Goal: Information Seeking & Learning: Compare options

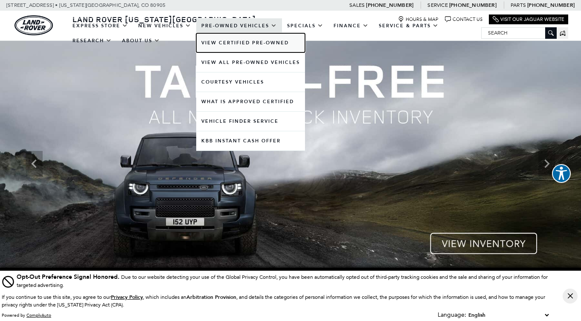
click at [280, 47] on link "View Certified Pre-Owned" at bounding box center [250, 42] width 109 height 19
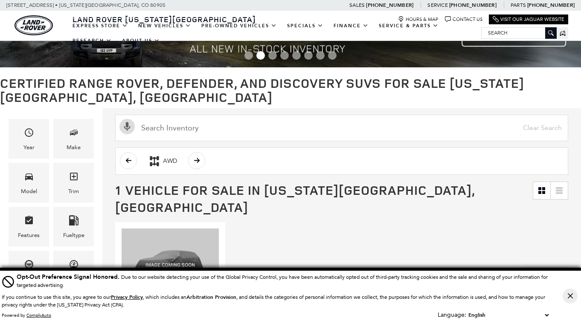
scroll to position [18, 0]
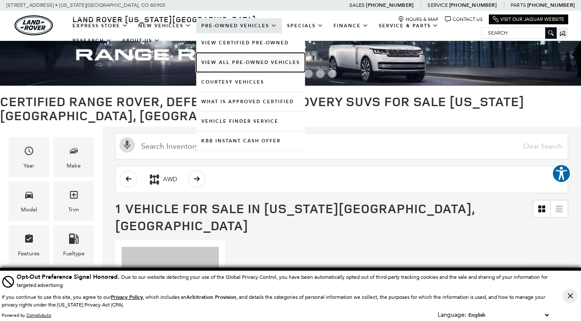
click at [249, 58] on link "View All Pre-Owned Vehicles" at bounding box center [250, 62] width 109 height 19
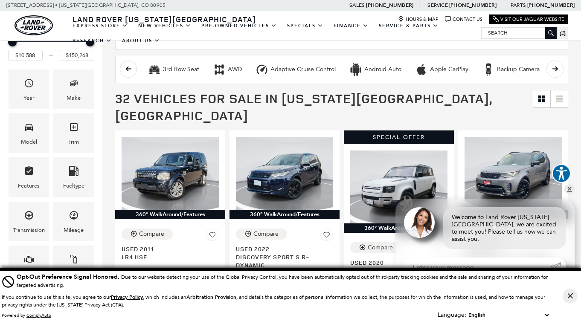
scroll to position [123, 0]
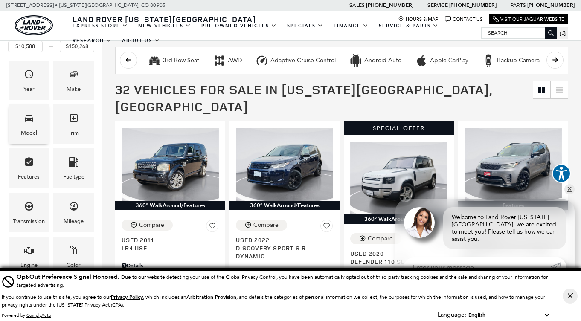
click at [39, 125] on div "Model" at bounding box center [29, 125] width 41 height 40
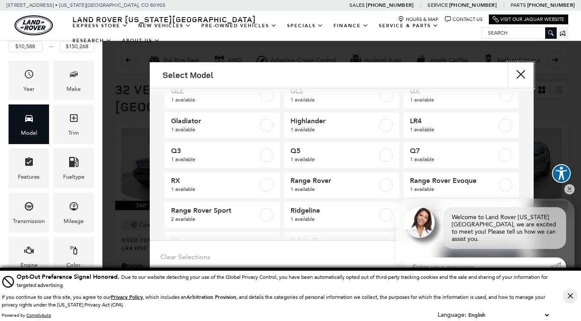
scroll to position [142, 0]
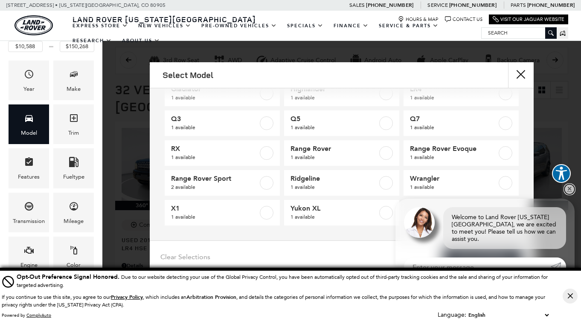
click at [570, 195] on link "✕" at bounding box center [570, 189] width 10 height 10
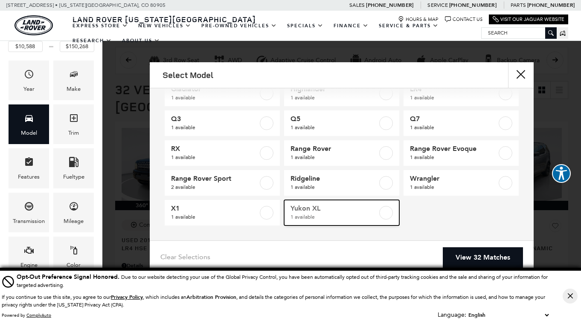
click at [386, 214] on label at bounding box center [386, 213] width 14 height 14
type input "$54,792"
checkbox input "true"
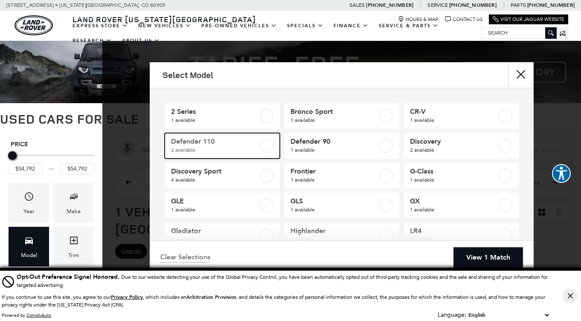
click at [269, 141] on label at bounding box center [267, 146] width 14 height 14
type input "$41,489"
type input "$59,573"
checkbox input "true"
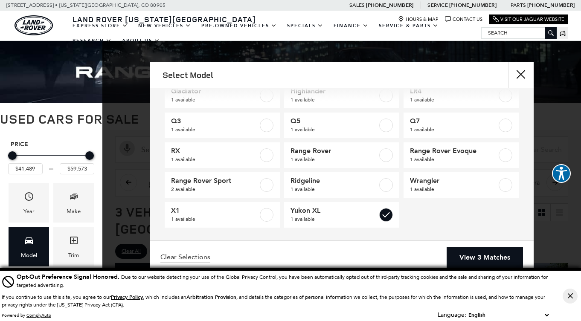
scroll to position [142, 0]
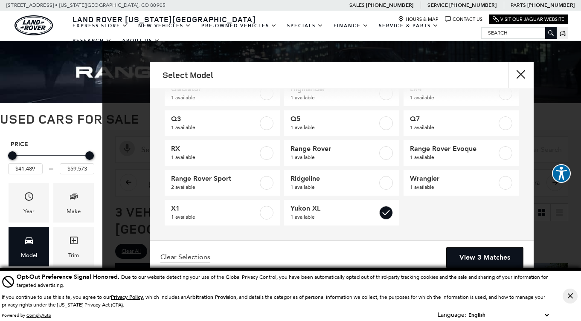
click at [481, 260] on link "View 3 Matches" at bounding box center [485, 258] width 76 height 21
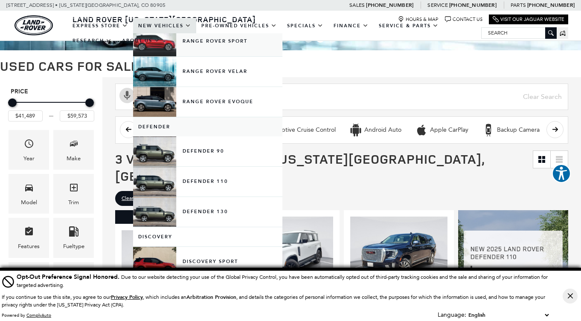
scroll to position [109, 0]
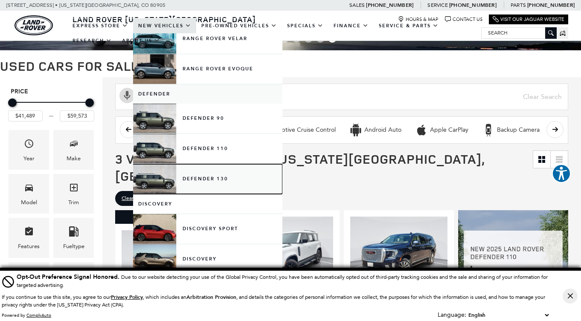
click at [197, 179] on link "Defender 130" at bounding box center [207, 179] width 149 height 30
